Goal: Find specific page/section: Find specific page/section

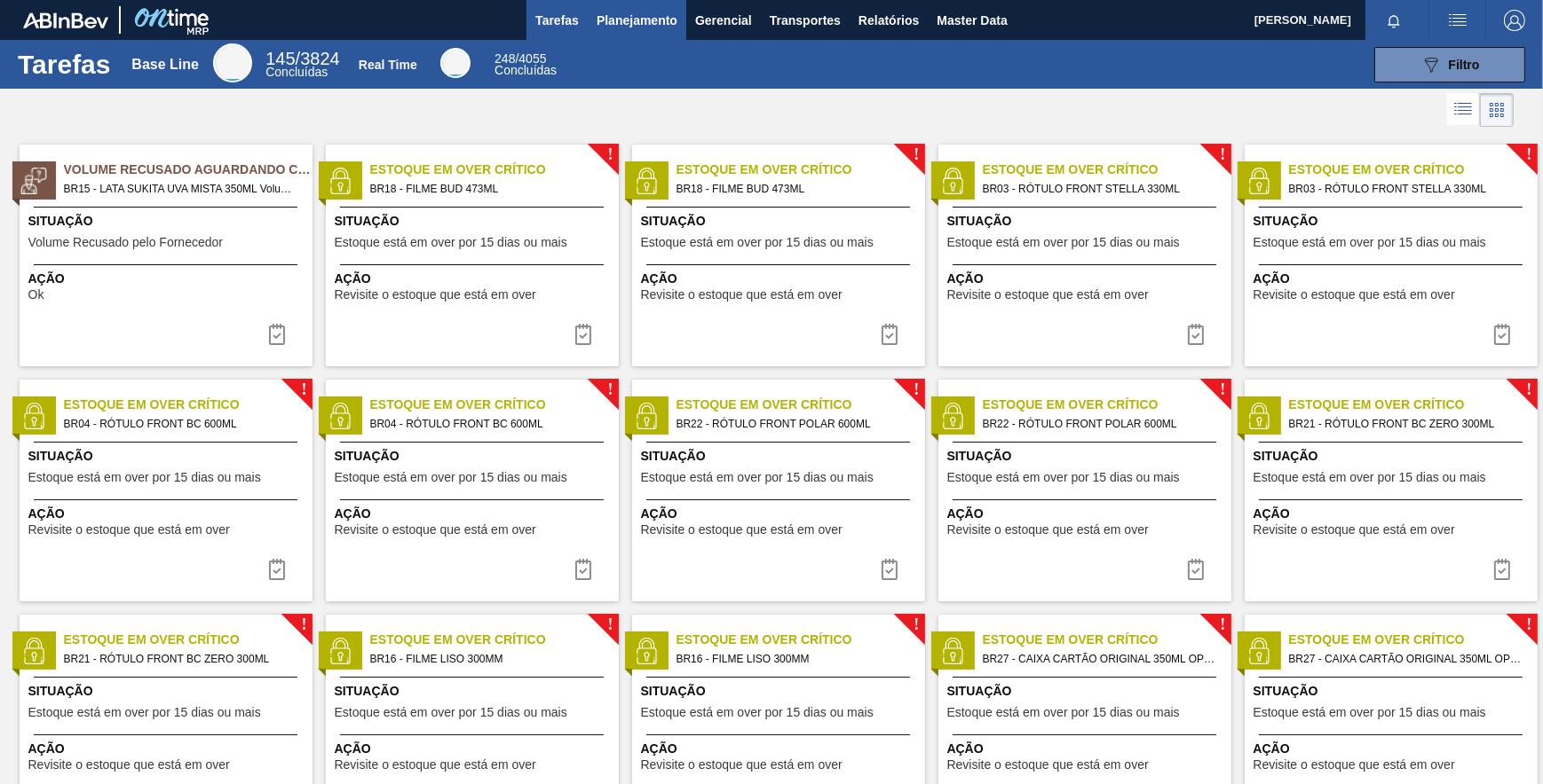
click at [658, 25] on span "Planejamento" at bounding box center [636, 20] width 81 height 21
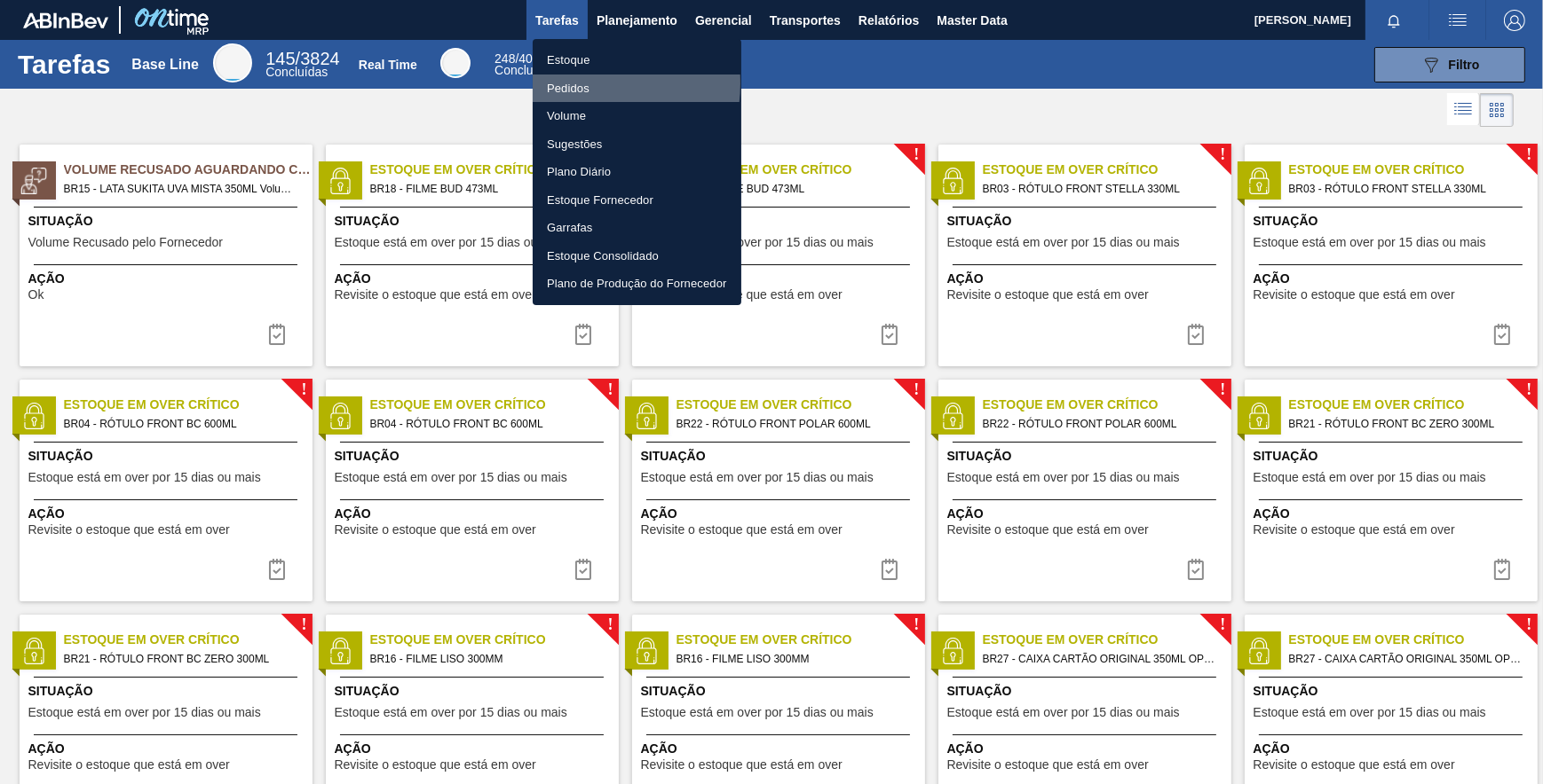
click at [577, 82] on li "Pedidos" at bounding box center [636, 89] width 208 height 29
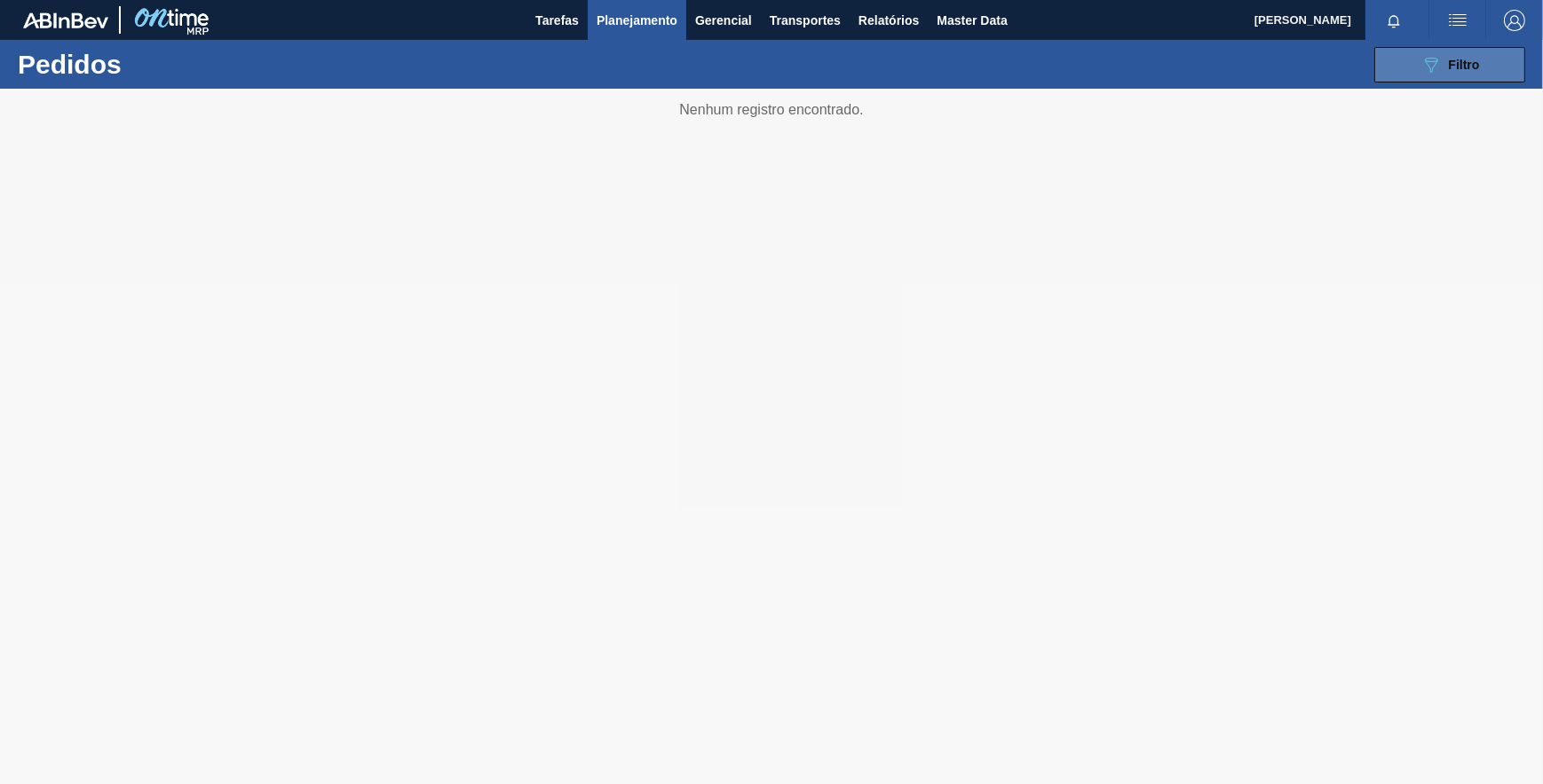
click at [1470, 63] on span "Filtro" at bounding box center [1465, 64] width 31 height 14
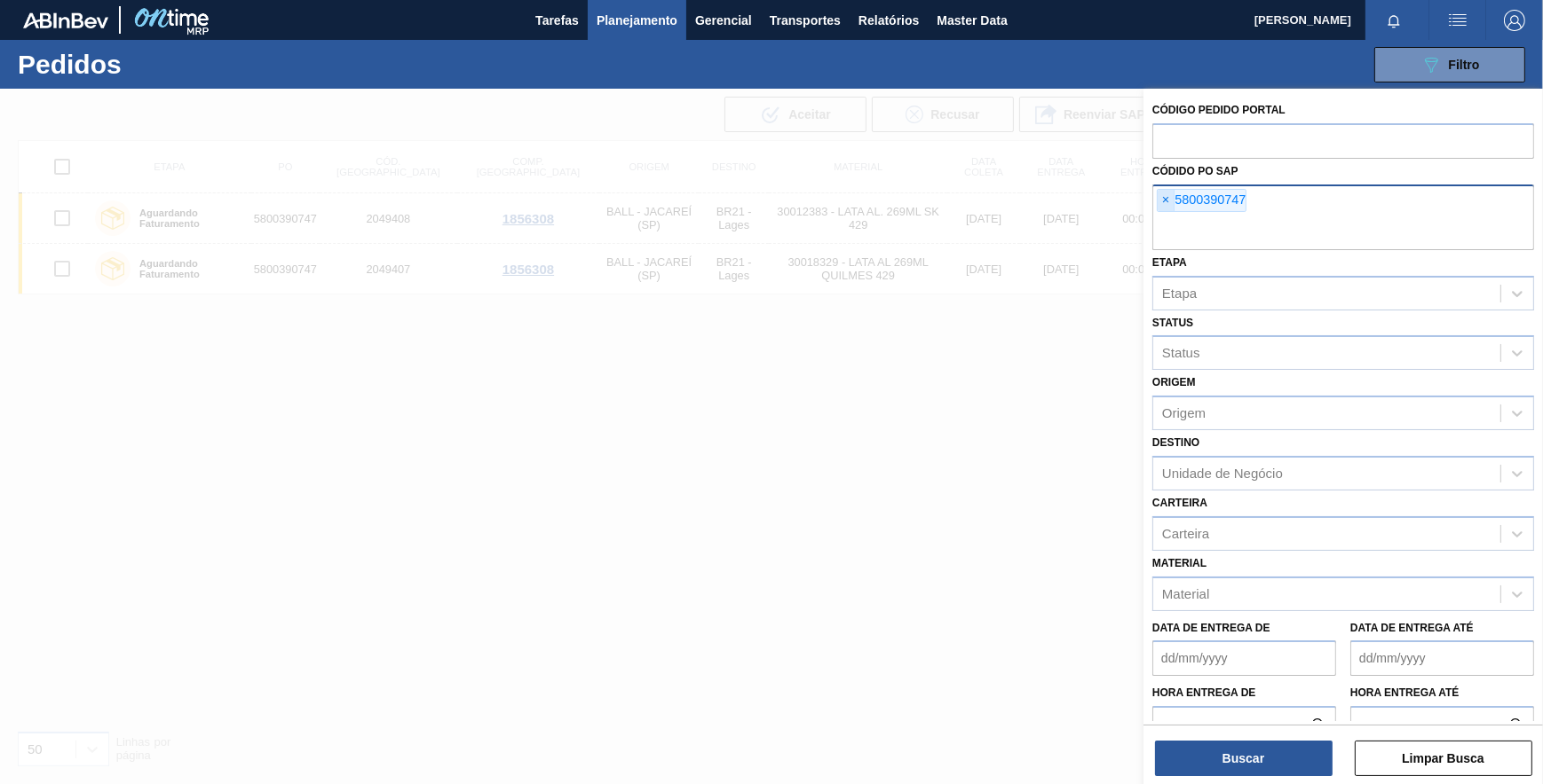
click at [1161, 205] on span "×" at bounding box center [1166, 200] width 17 height 21
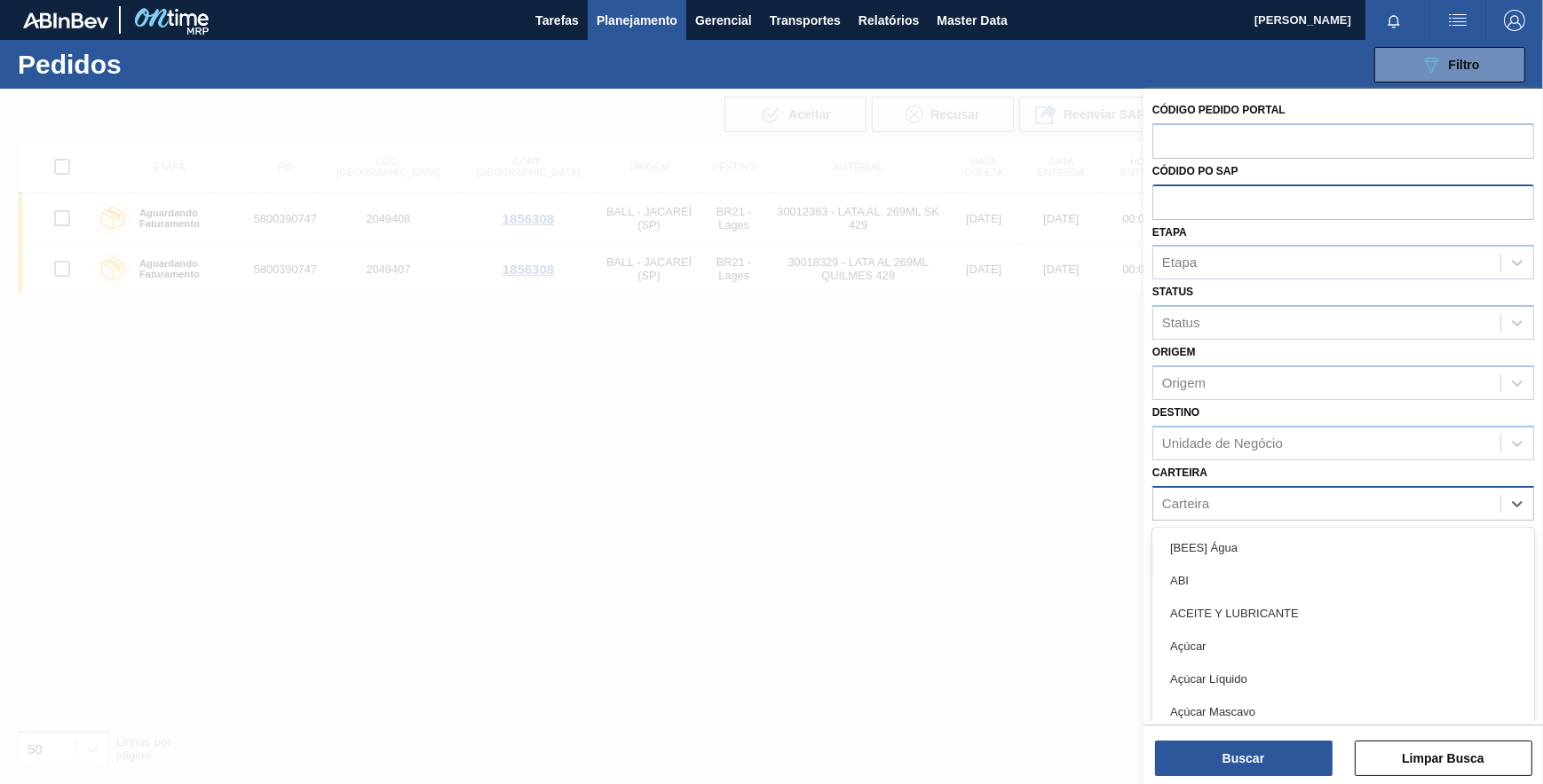
click at [1235, 506] on div "Carteira" at bounding box center [1326, 504] width 347 height 26
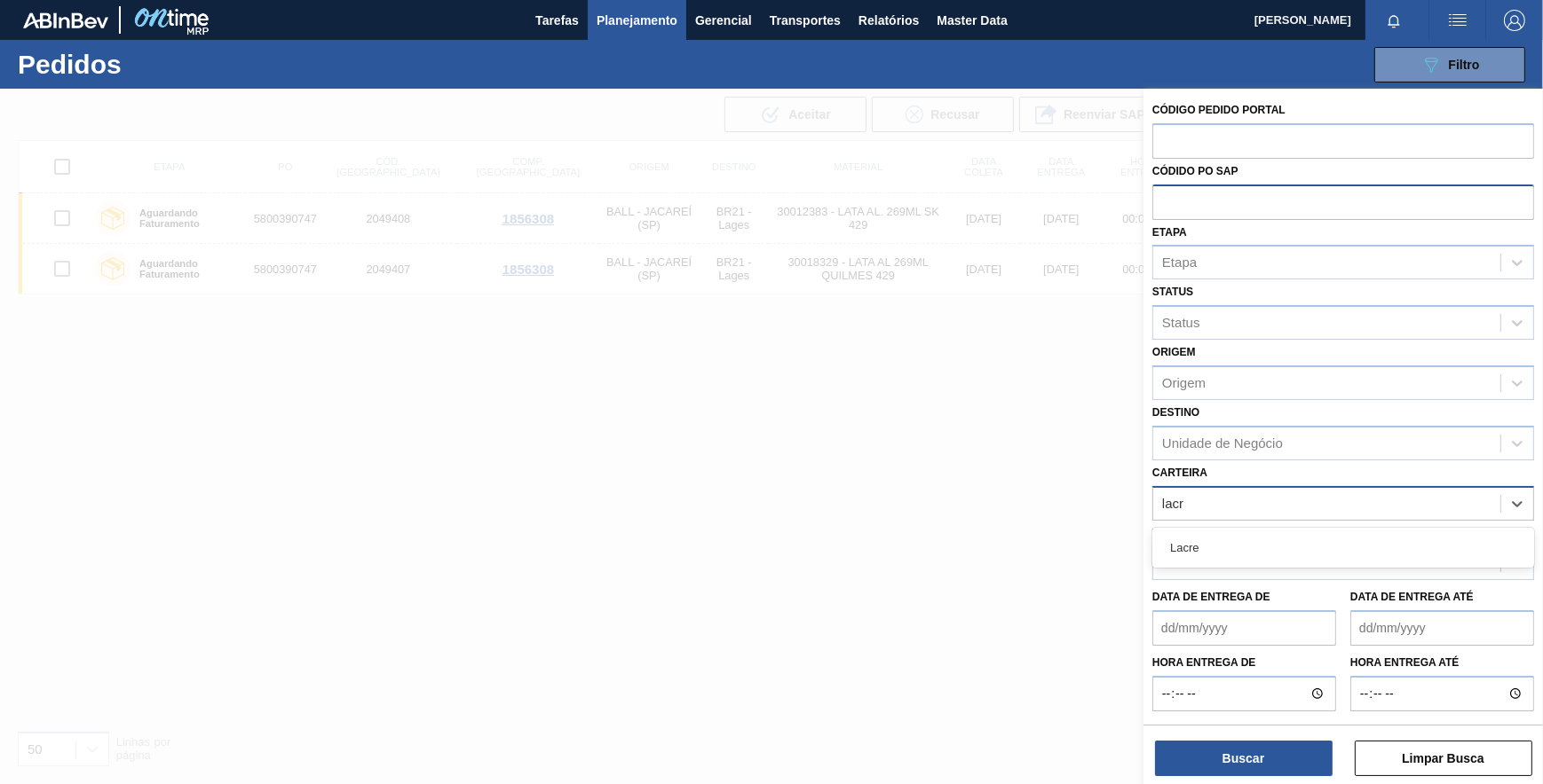
type input "lacre"
click at [1223, 543] on div "Lacre" at bounding box center [1343, 547] width 382 height 32
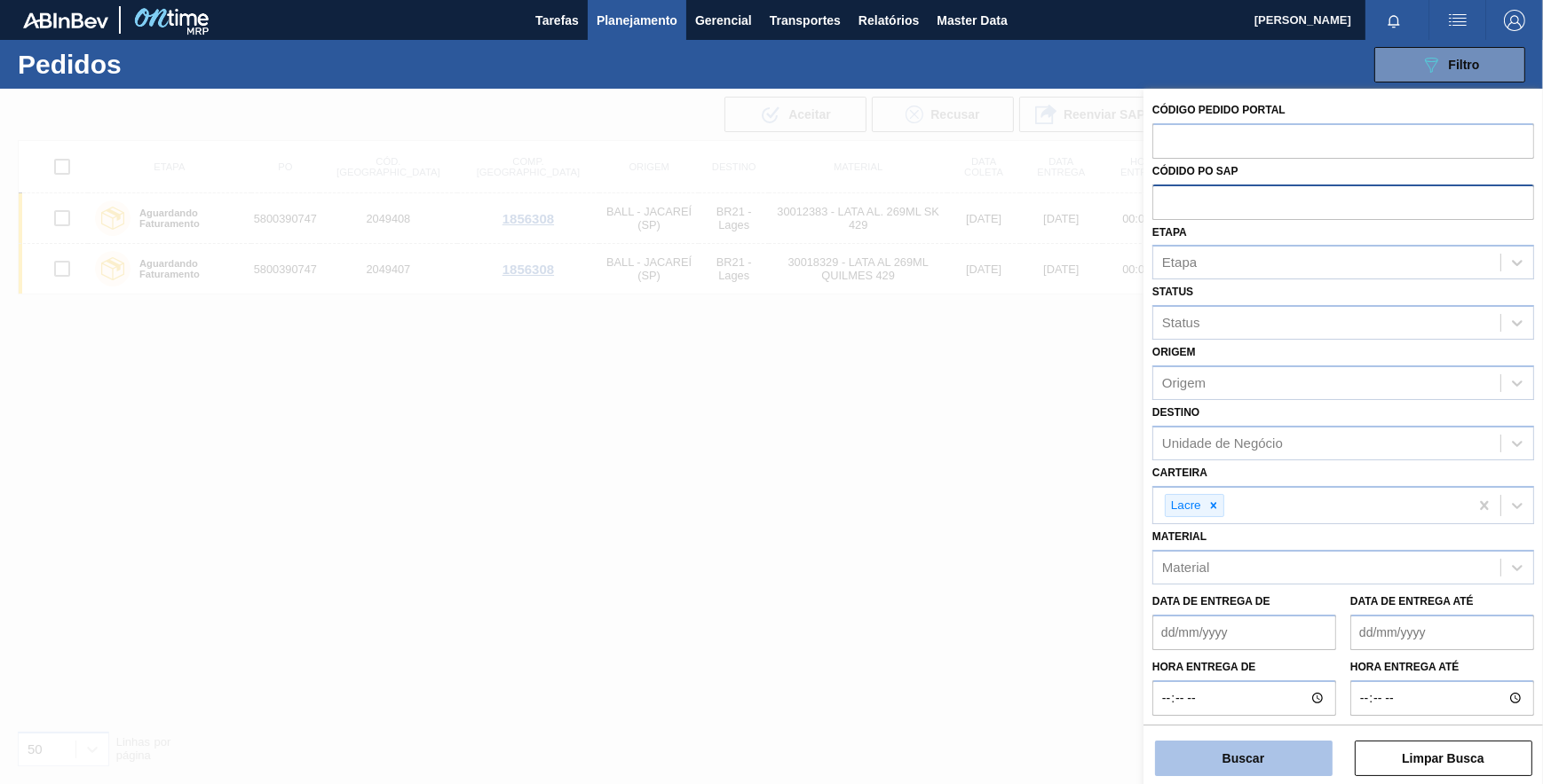
click at [1271, 749] on button "Buscar" at bounding box center [1244, 758] width 178 height 35
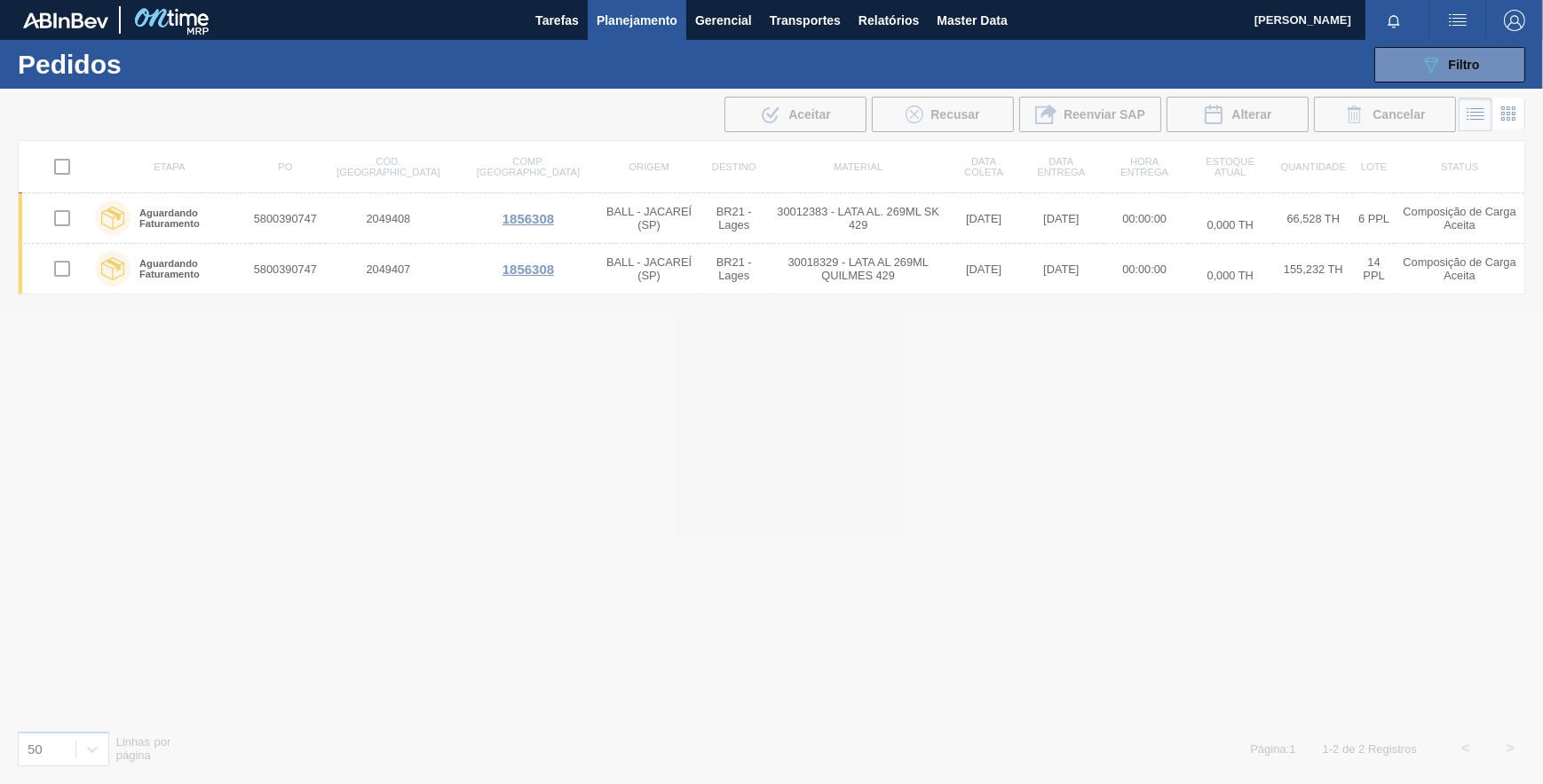
click at [621, 33] on button "Planejamento" at bounding box center [637, 19] width 98 height 40
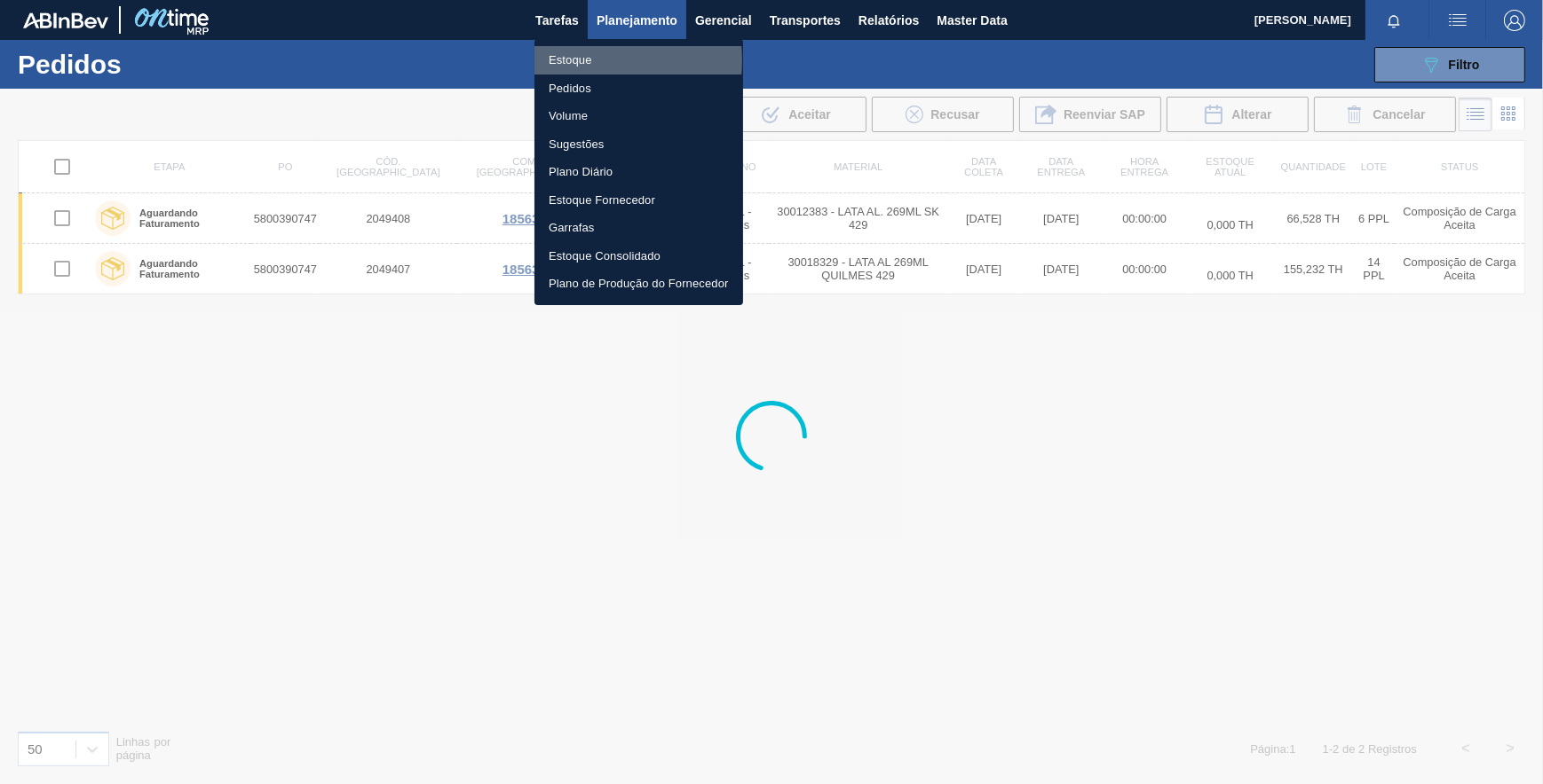
click at [583, 60] on li "Estoque" at bounding box center [638, 60] width 208 height 29
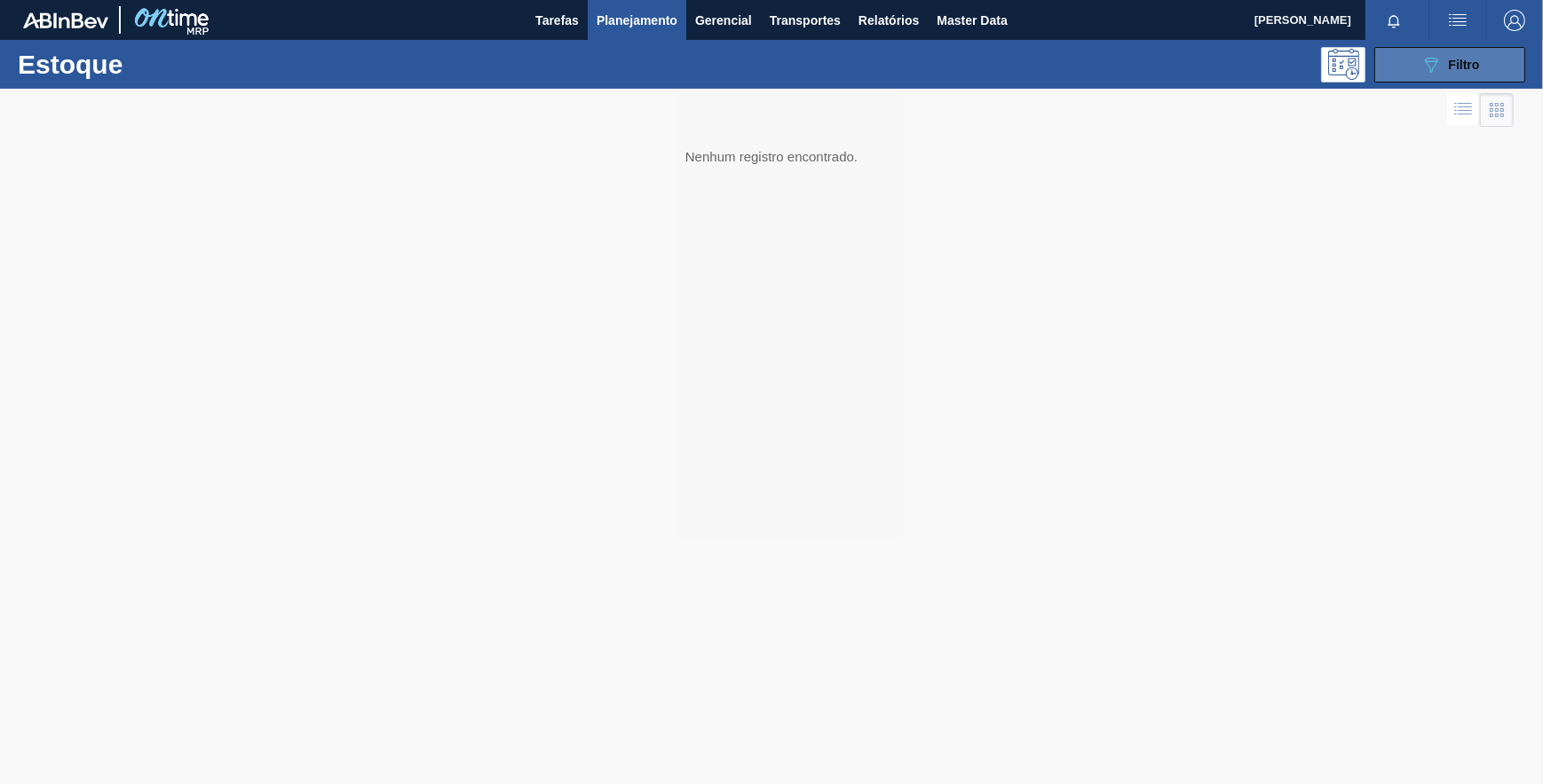
click at [1425, 75] on button "089F7B8B-B2A5-4AFE-B5C0-19BA573D28AC Filtro" at bounding box center [1449, 65] width 151 height 35
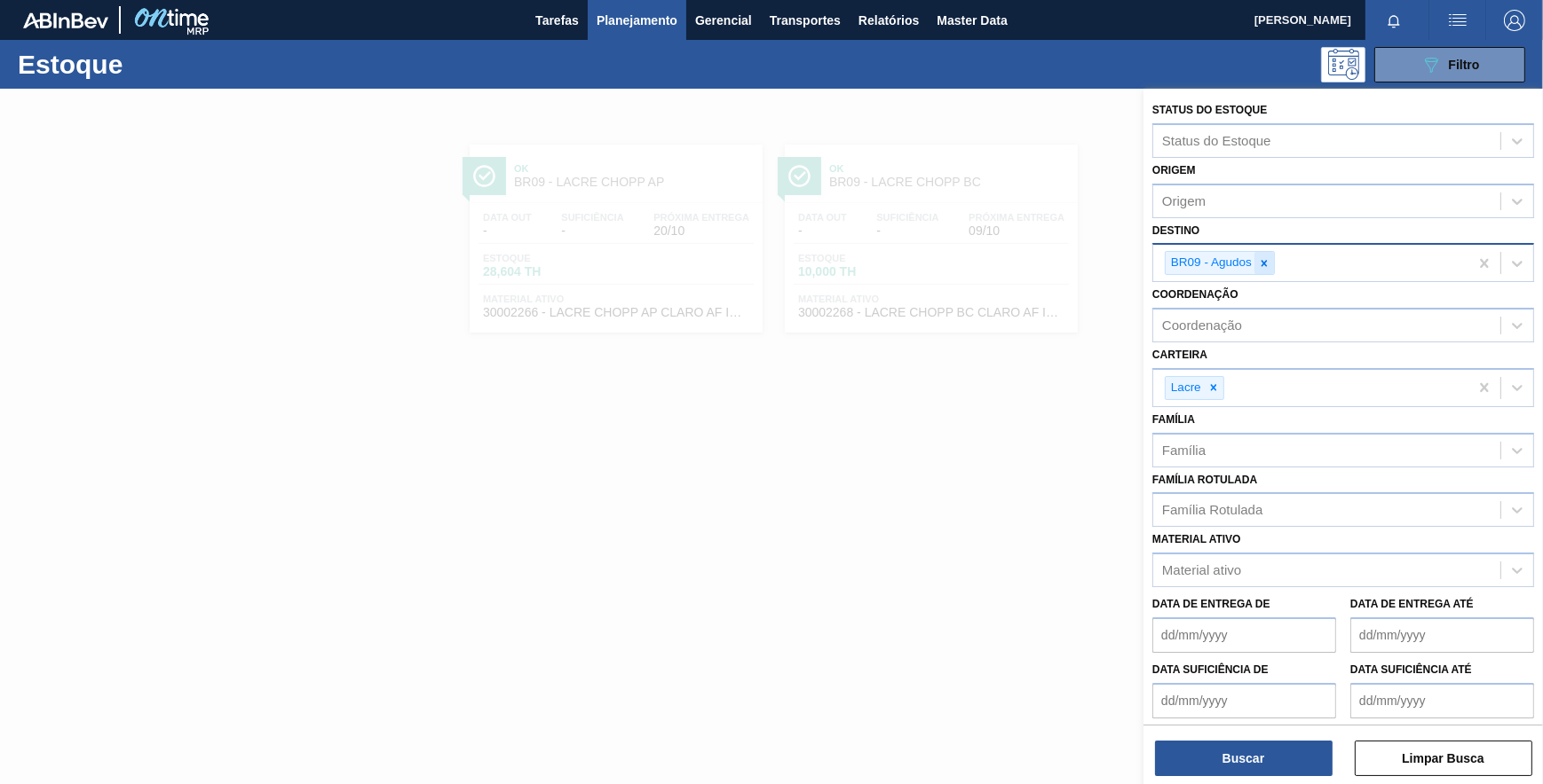
click at [1267, 267] on icon at bounding box center [1263, 263] width 12 height 12
type input "23"
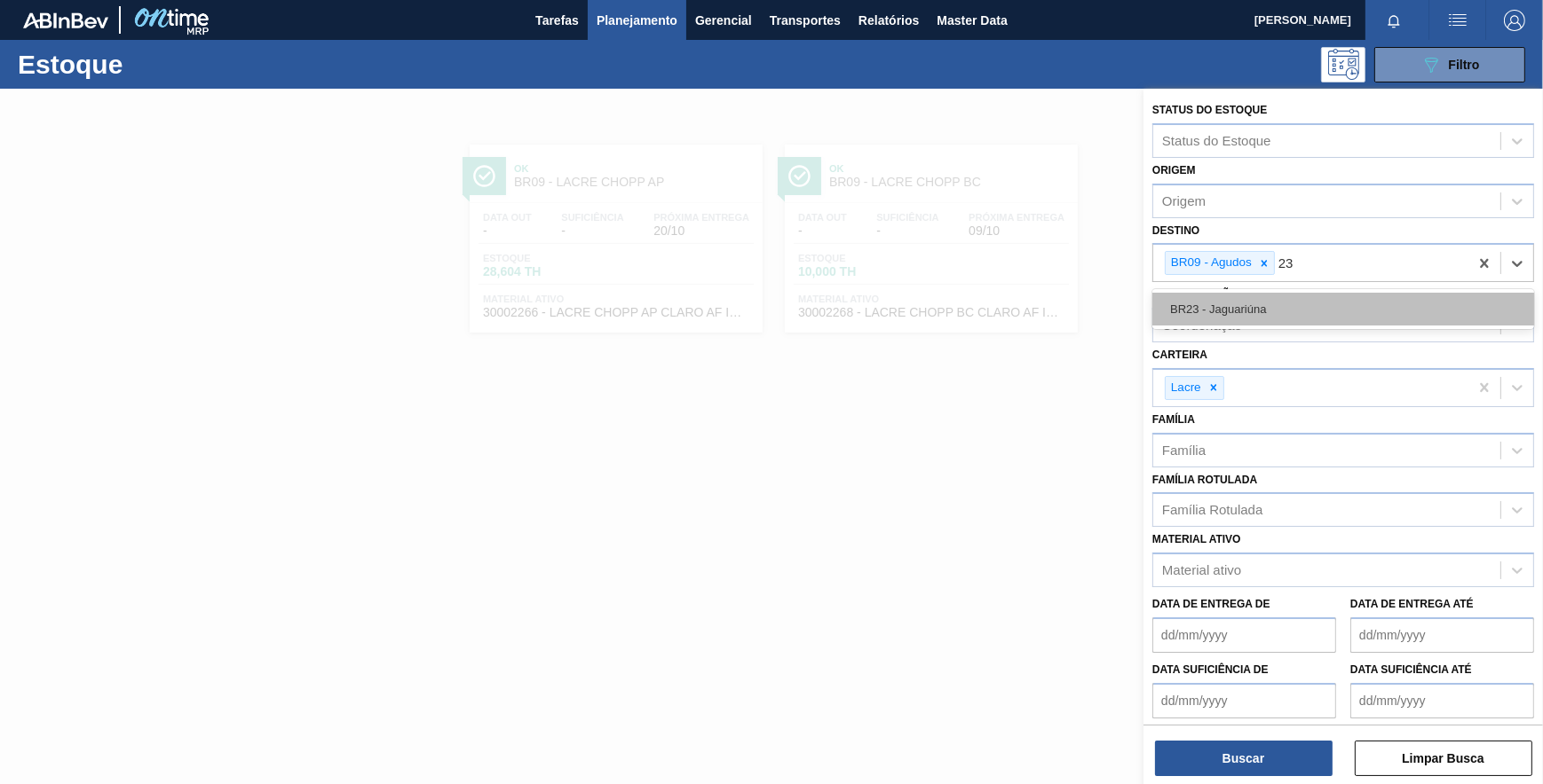
click at [1243, 305] on div "BR23 - Jaguariúna" at bounding box center [1343, 308] width 382 height 32
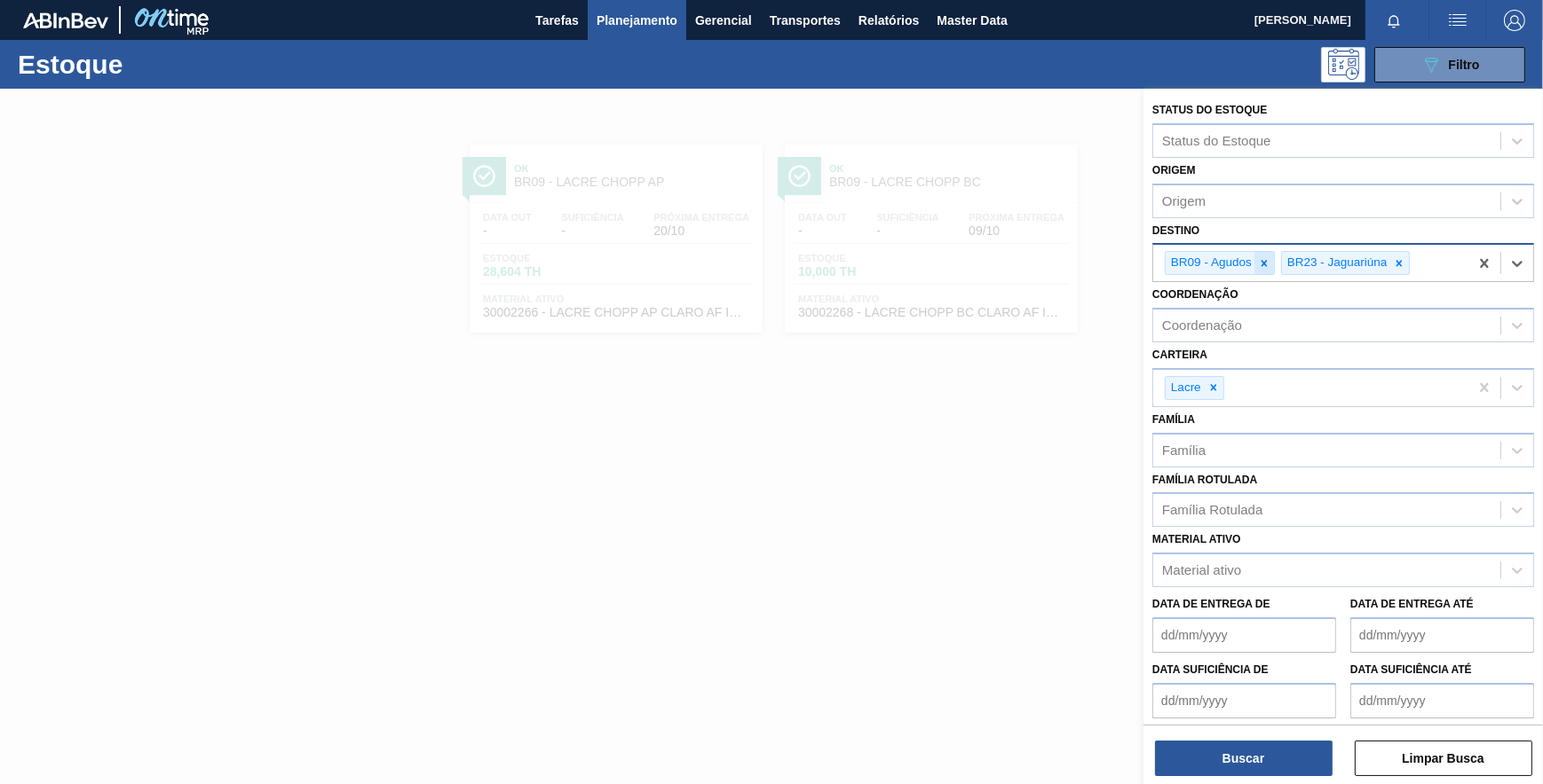
click at [1261, 263] on icon at bounding box center [1263, 263] width 12 height 12
click at [1236, 762] on button "Buscar" at bounding box center [1244, 758] width 178 height 35
